Goal: Find specific page/section: Find specific page/section

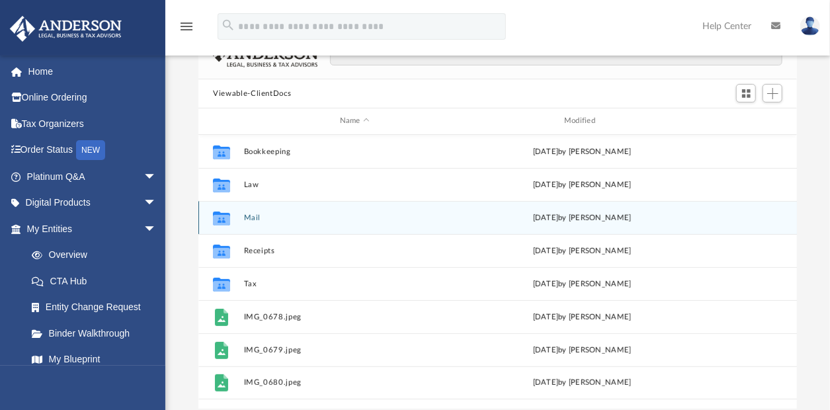
scroll to position [132, 0]
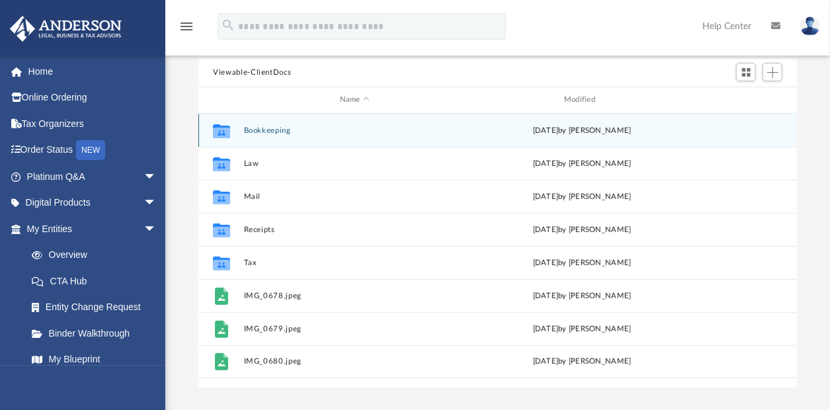
click at [267, 127] on button "Bookkeeping" at bounding box center [355, 130] width 222 height 9
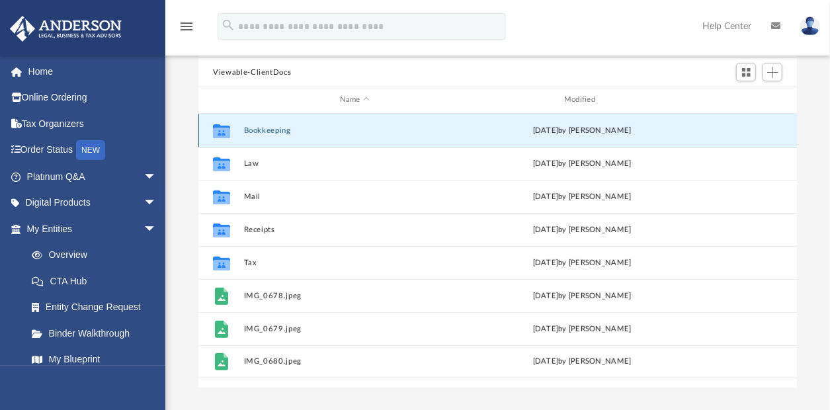
click at [268, 130] on button "Bookkeeping" at bounding box center [355, 130] width 222 height 9
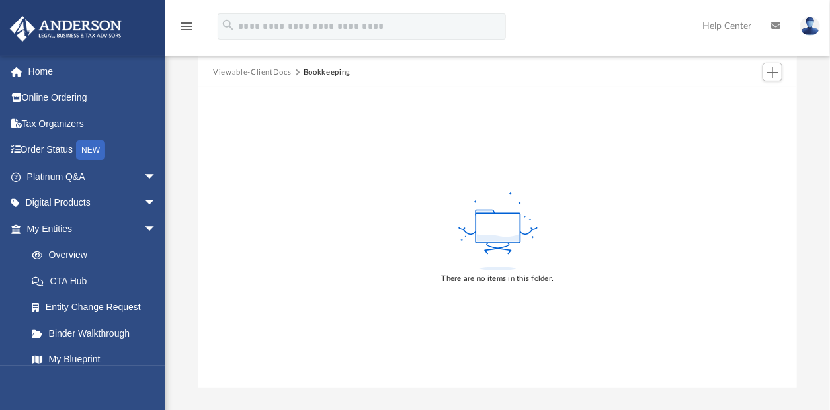
click at [243, 70] on button "Viewable-ClientDocs" at bounding box center [252, 73] width 78 height 12
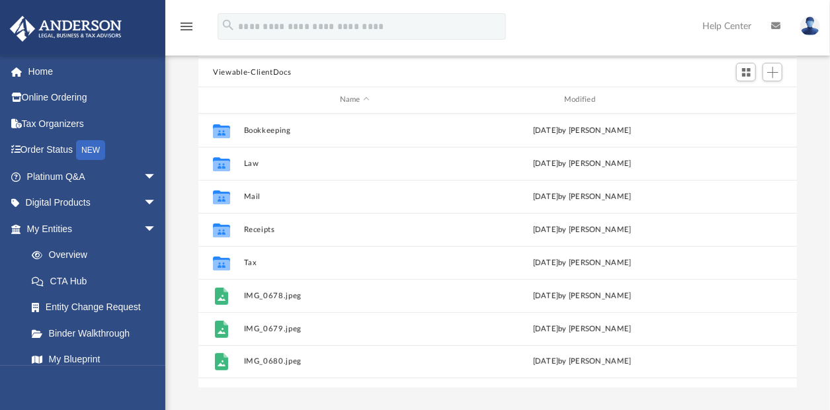
scroll to position [290, 587]
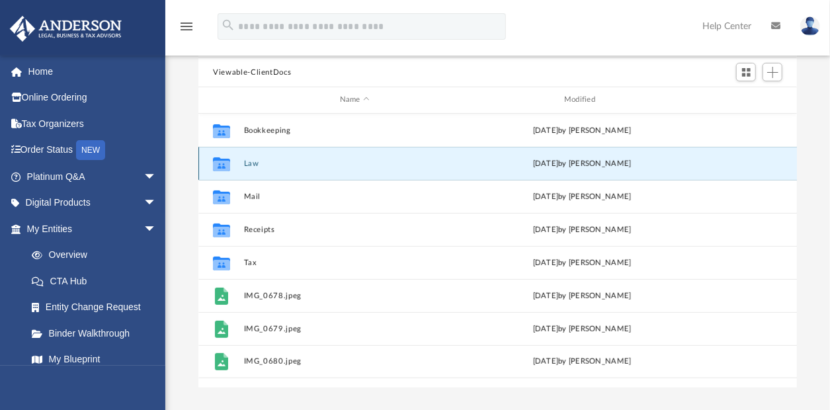
click at [253, 159] on button "Law" at bounding box center [355, 163] width 222 height 9
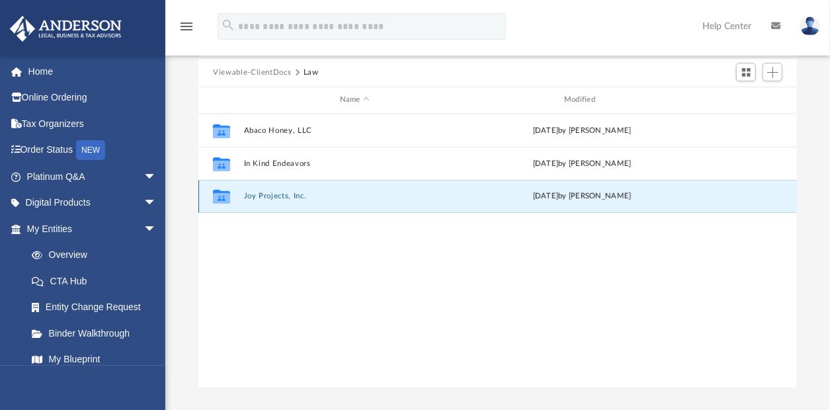
click at [261, 192] on button "Joy Projects, Inc." at bounding box center [355, 196] width 222 height 9
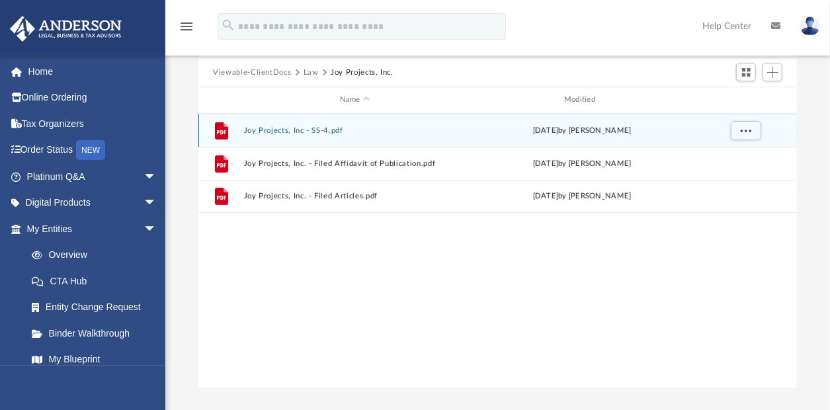
click at [266, 128] on button "Joy Projects, Inc - SS-4.pdf" at bounding box center [355, 130] width 222 height 9
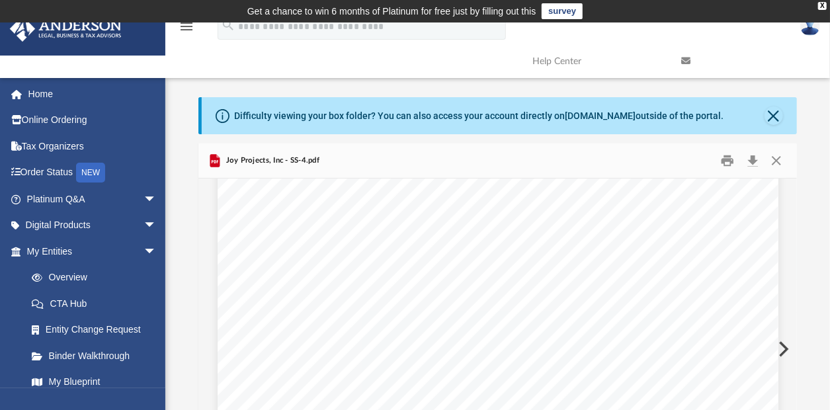
scroll to position [0, 0]
click at [779, 160] on button "Close" at bounding box center [776, 161] width 24 height 21
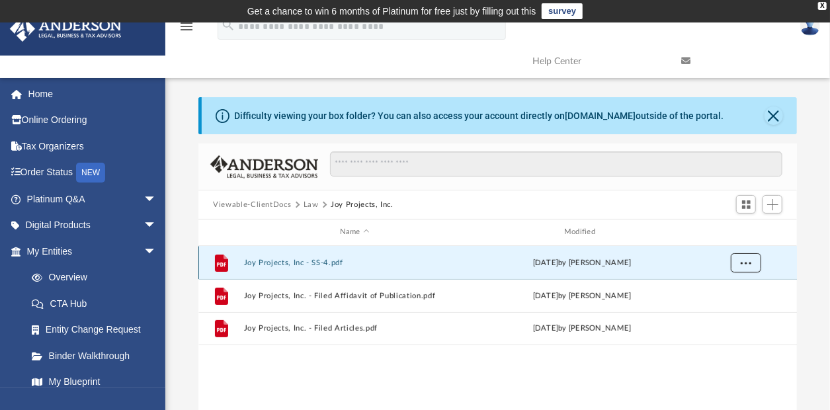
click at [745, 259] on span "More options" at bounding box center [746, 262] width 11 height 7
click at [291, 261] on button "Joy Projects, Inc - SS-4.pdf" at bounding box center [355, 263] width 222 height 9
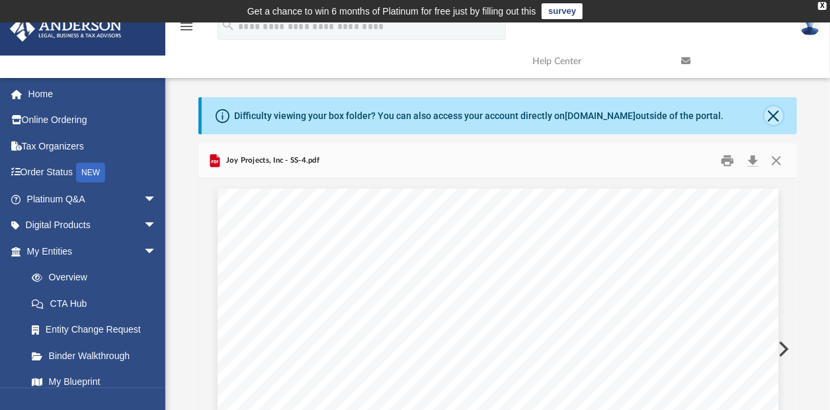
click at [774, 115] on button "Close" at bounding box center [774, 115] width 19 height 19
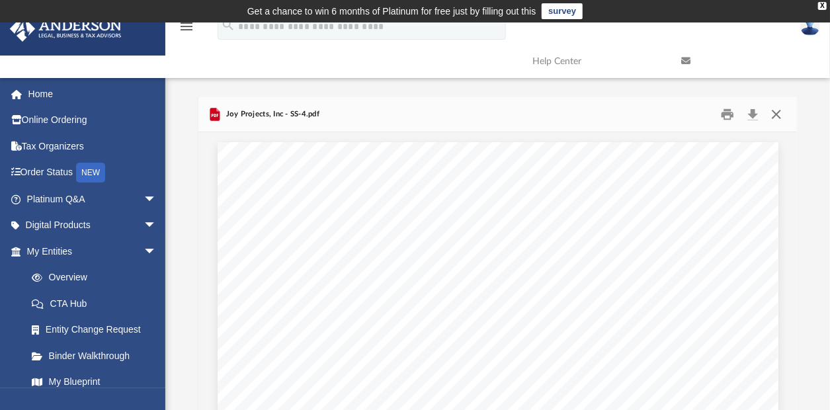
click at [775, 115] on button "Close" at bounding box center [776, 115] width 24 height 21
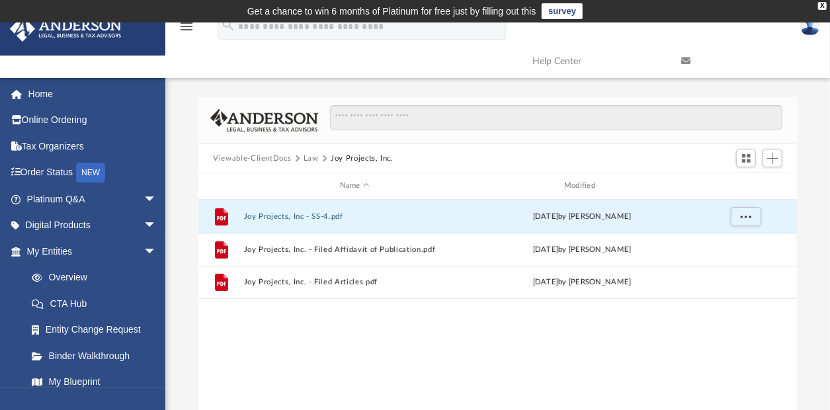
click at [273, 153] on button "Viewable-ClientDocs" at bounding box center [252, 159] width 78 height 12
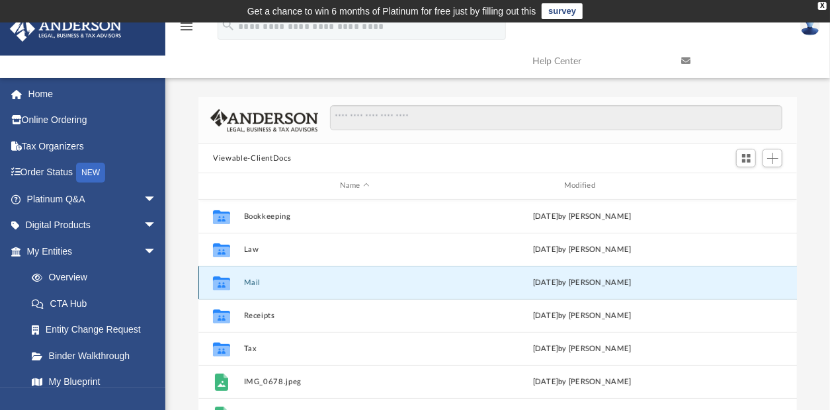
click at [254, 279] on button "Mail" at bounding box center [355, 282] width 222 height 9
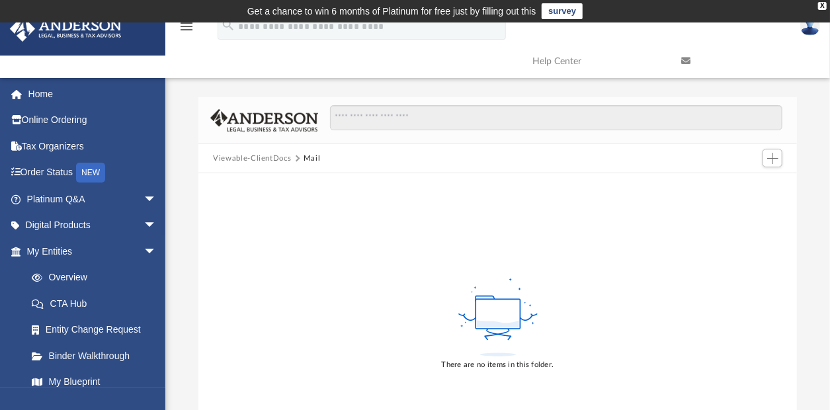
click at [229, 157] on button "Viewable-ClientDocs" at bounding box center [252, 159] width 78 height 12
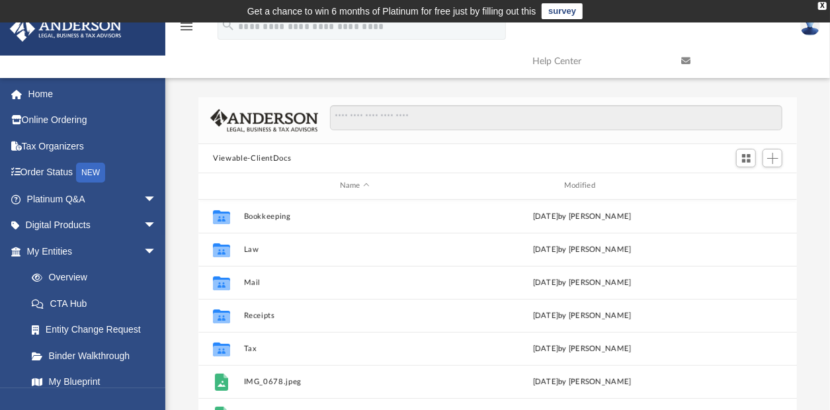
scroll to position [290, 587]
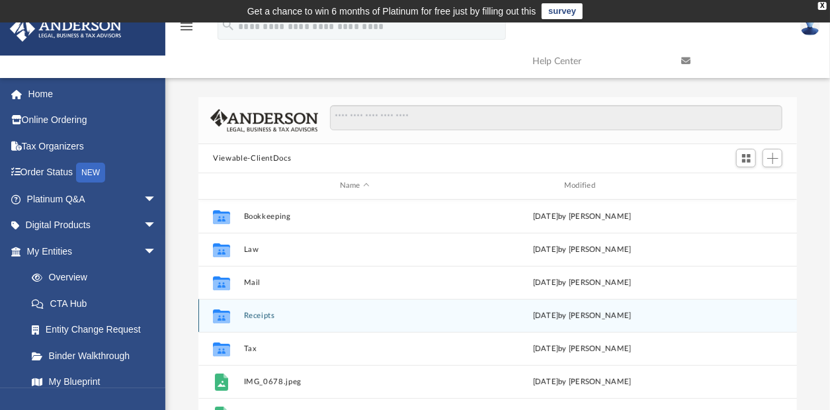
click at [251, 312] on button "Receipts" at bounding box center [355, 316] width 222 height 9
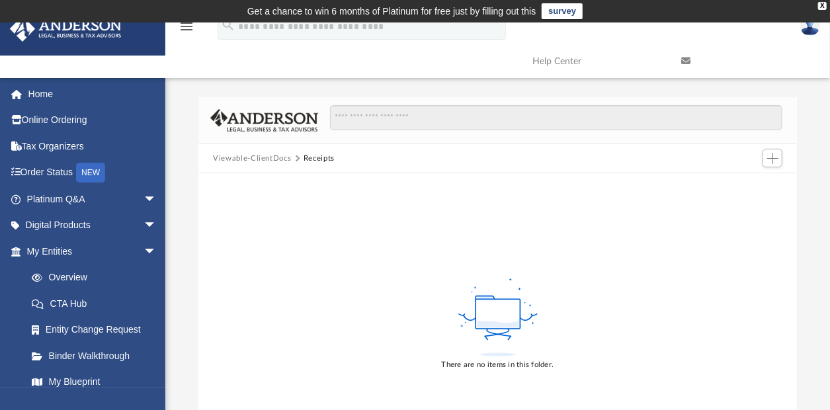
click at [247, 154] on button "Viewable-ClientDocs" at bounding box center [252, 159] width 78 height 12
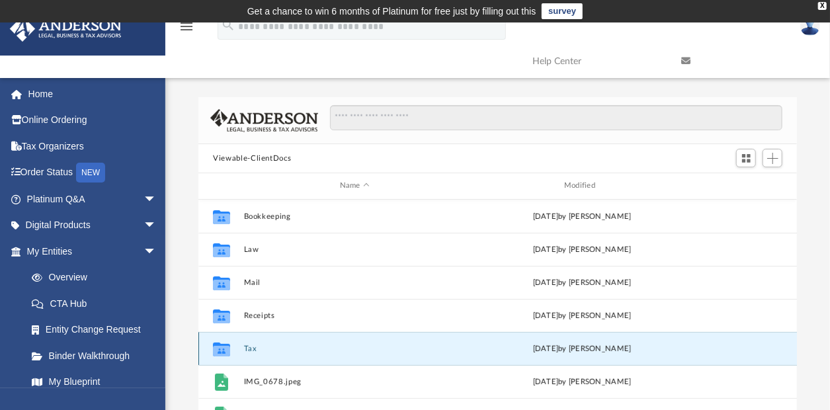
click at [250, 345] on button "Tax" at bounding box center [355, 349] width 222 height 9
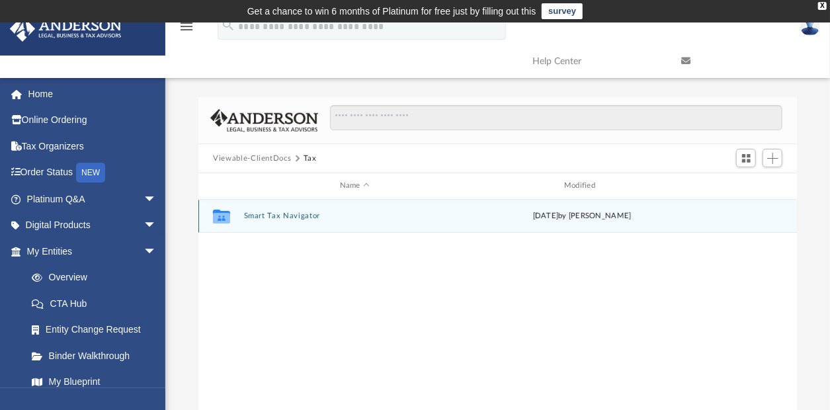
click at [255, 214] on button "Smart Tax Navigator" at bounding box center [355, 216] width 222 height 9
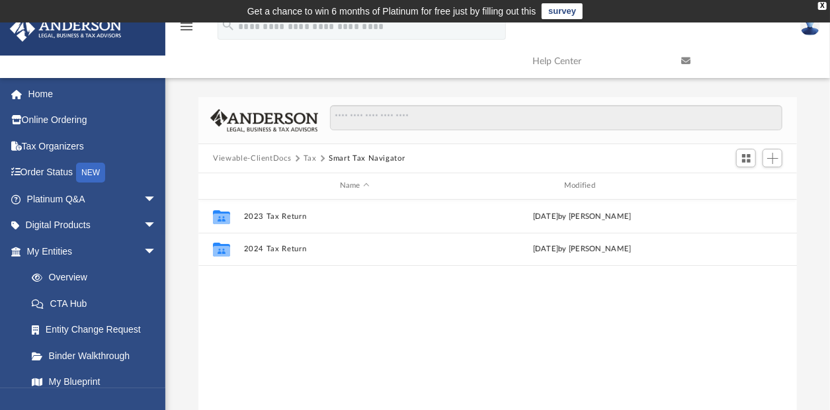
click at [235, 154] on button "Viewable-ClientDocs" at bounding box center [252, 159] width 78 height 12
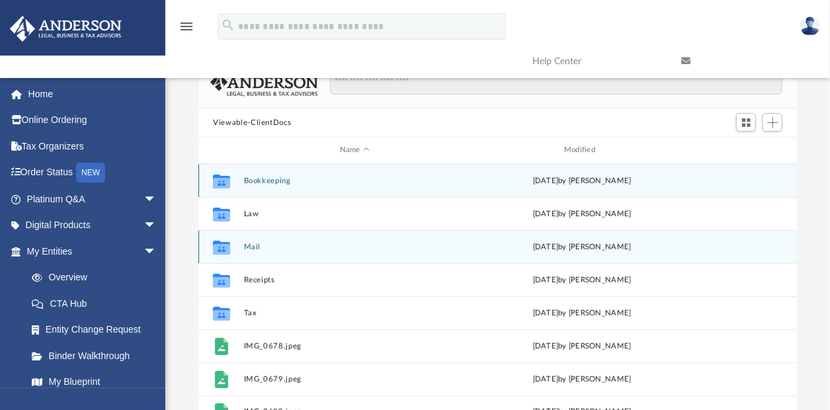
scroll to position [0, 0]
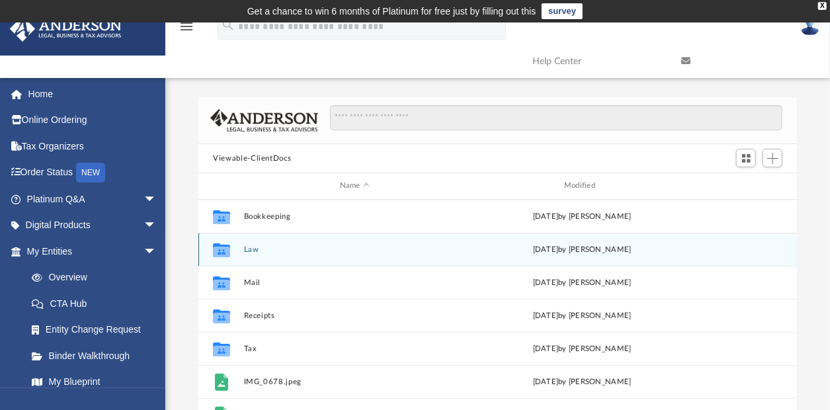
click at [252, 245] on button "Law" at bounding box center [355, 249] width 222 height 9
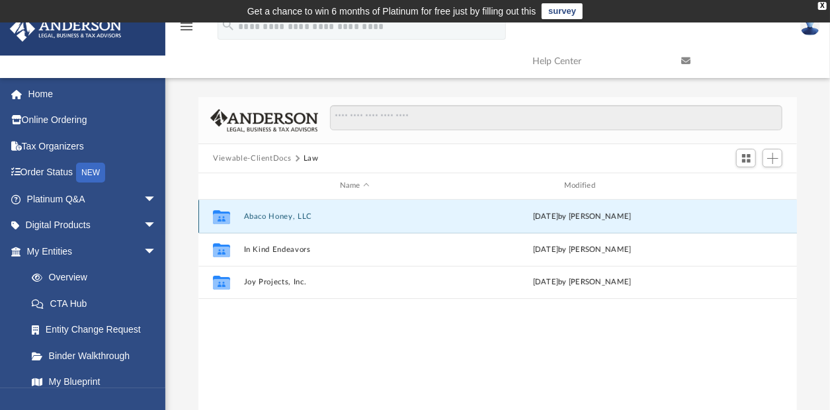
click at [265, 214] on button "Abaco Honey, LLC" at bounding box center [355, 216] width 222 height 9
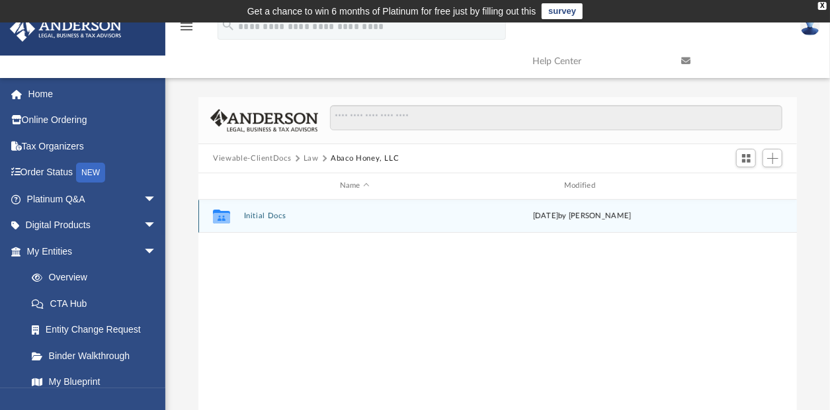
click at [264, 216] on button "Initial Docs" at bounding box center [355, 216] width 222 height 9
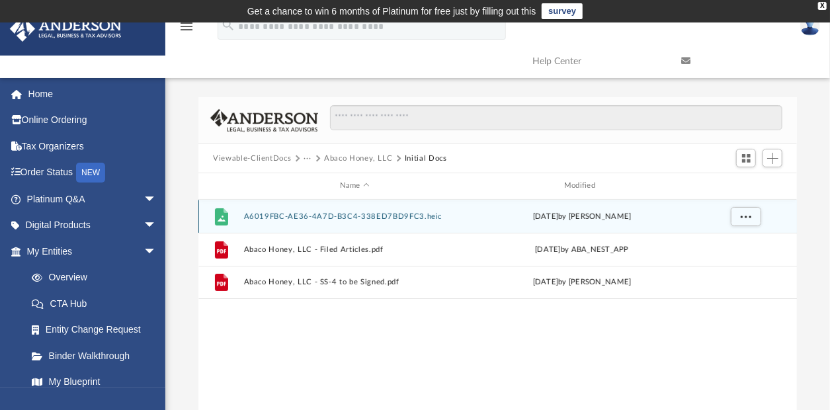
click at [278, 212] on button "A6019FBC-AE36-4A7D-B3C4-338ED7BD9FC3.heic" at bounding box center [355, 216] width 222 height 9
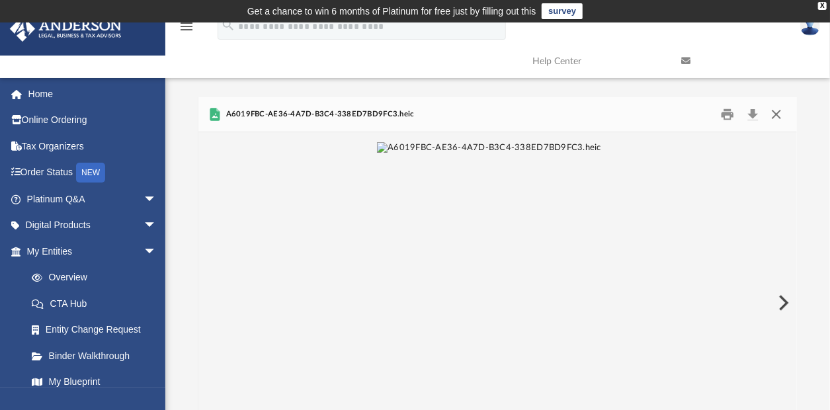
click at [779, 112] on button "Close" at bounding box center [776, 115] width 24 height 21
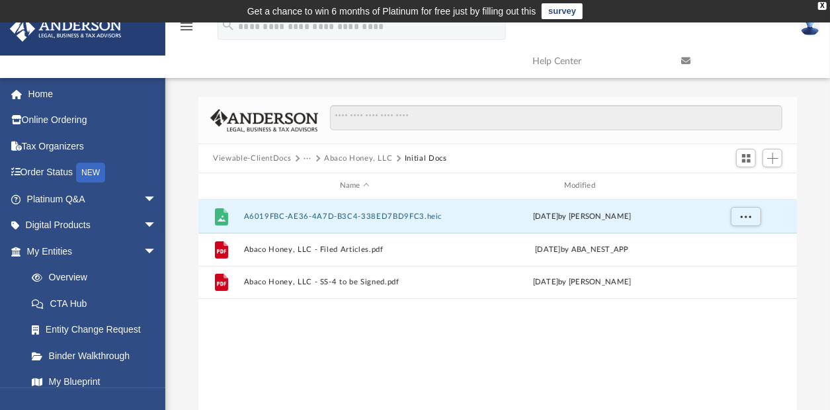
click at [279, 155] on button "Viewable-ClientDocs" at bounding box center [252, 159] width 78 height 12
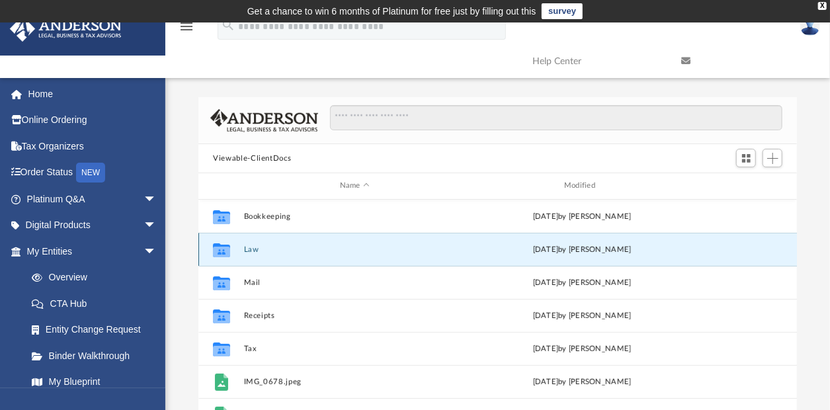
click at [248, 246] on button "Law" at bounding box center [355, 249] width 222 height 9
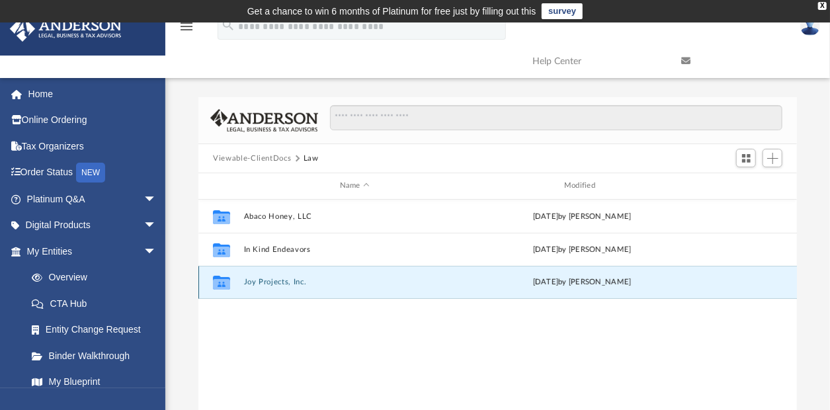
click at [284, 279] on button "Joy Projects, Inc." at bounding box center [355, 282] width 222 height 9
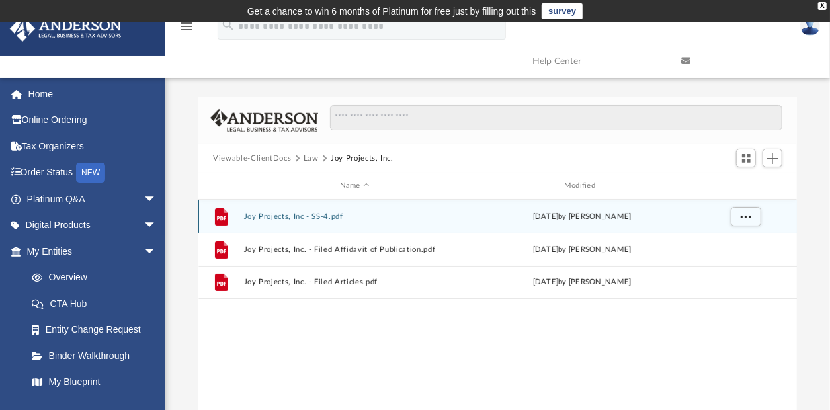
click at [275, 212] on button "Joy Projects, Inc - SS-4.pdf" at bounding box center [355, 216] width 222 height 9
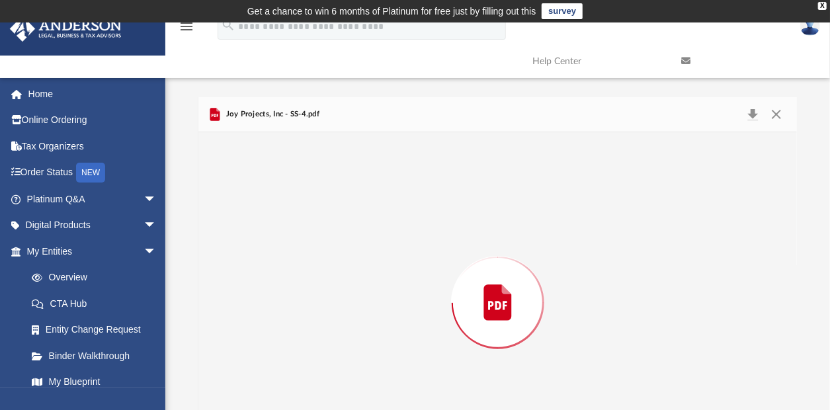
scroll to position [63, 0]
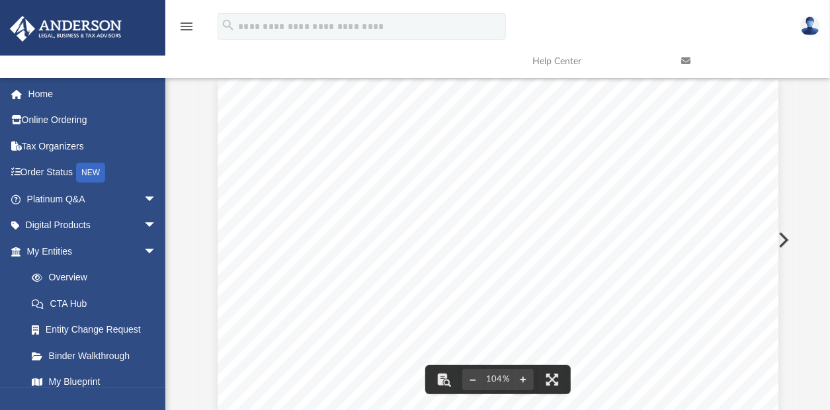
click at [810, 24] on img at bounding box center [810, 26] width 20 height 19
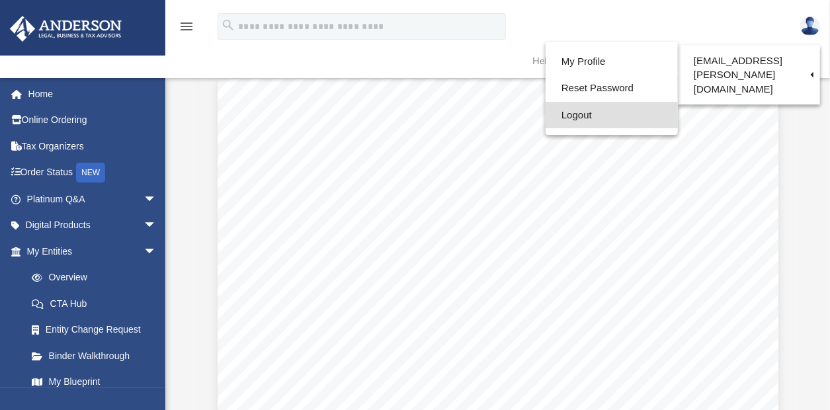
click at [575, 111] on link "Logout" at bounding box center [612, 115] width 132 height 27
